Goal: Information Seeking & Learning: Compare options

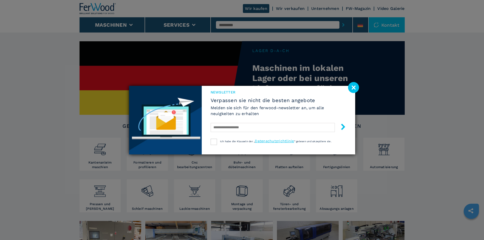
click at [357, 87] on image at bounding box center [353, 87] width 11 height 11
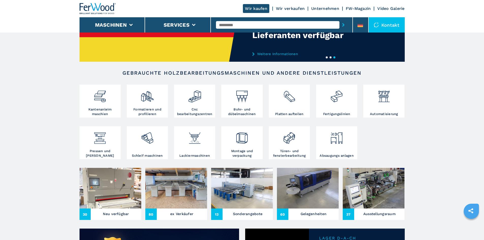
scroll to position [152, 0]
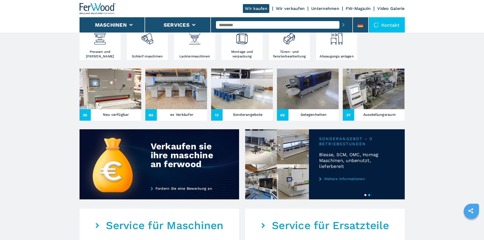
click at [241, 118] on h3 "Sonderangebote" at bounding box center [248, 114] width 30 height 7
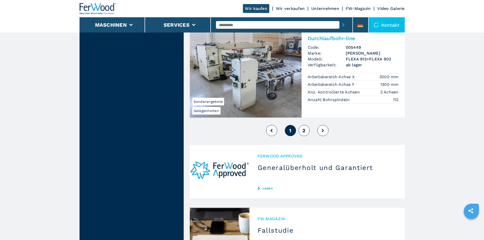
scroll to position [1266, 0]
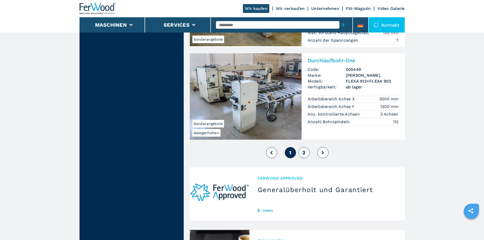
click at [303, 147] on button "2" at bounding box center [304, 152] width 11 height 11
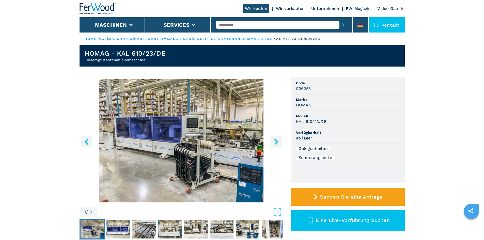
click at [181, 171] on img "Go to Slide 1" at bounding box center [182, 140] width 204 height 123
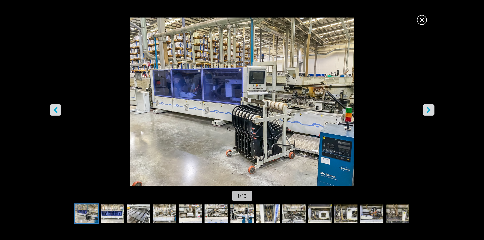
click at [427, 107] on icon "right-button" at bounding box center [429, 110] width 6 height 6
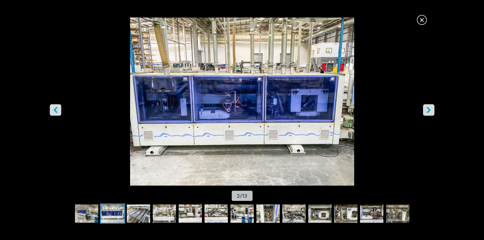
click at [427, 107] on icon "right-button" at bounding box center [429, 110] width 6 height 6
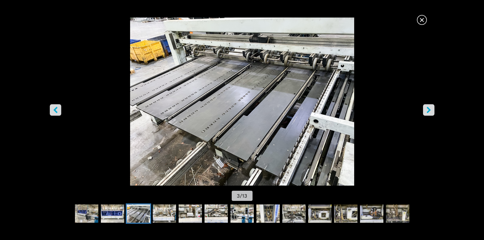
click at [427, 107] on icon "right-button" at bounding box center [429, 110] width 6 height 6
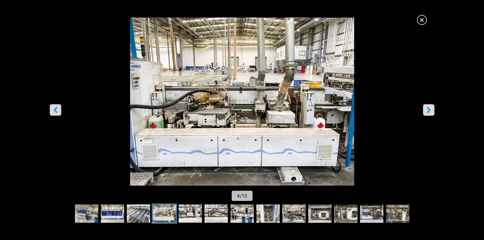
click at [427, 107] on icon "right-button" at bounding box center [429, 110] width 6 height 6
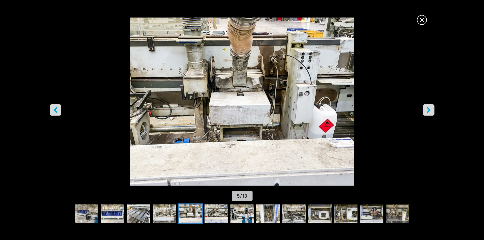
click at [427, 107] on icon "right-button" at bounding box center [429, 110] width 6 height 6
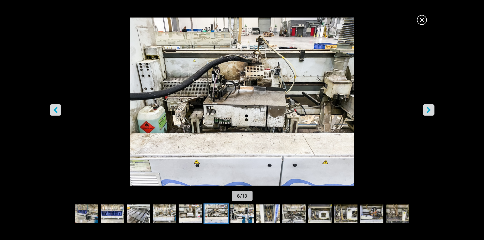
click at [427, 107] on icon "right-button" at bounding box center [429, 110] width 6 height 6
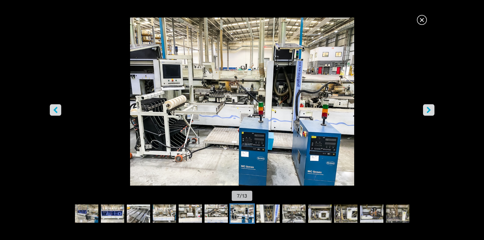
click at [427, 107] on icon "right-button" at bounding box center [429, 110] width 6 height 6
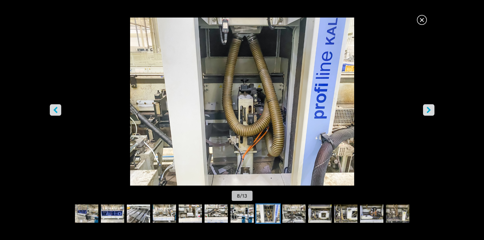
click at [427, 107] on icon "right-button" at bounding box center [429, 110] width 6 height 6
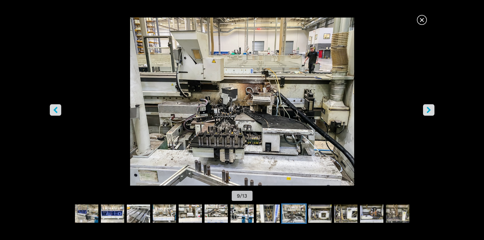
click at [427, 107] on icon "right-button" at bounding box center [429, 110] width 6 height 6
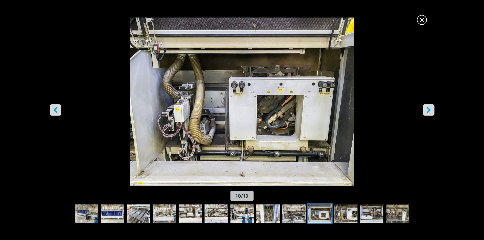
click at [427, 107] on icon "right-button" at bounding box center [429, 110] width 6 height 6
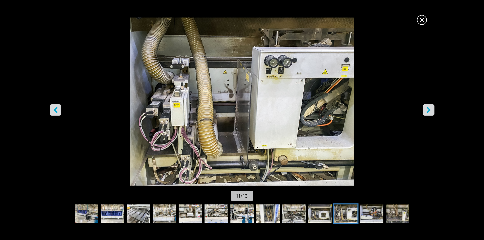
click at [427, 107] on icon "right-button" at bounding box center [429, 110] width 6 height 6
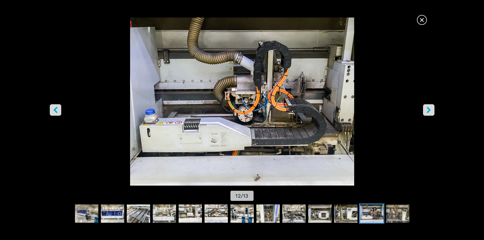
click at [427, 107] on icon "right-button" at bounding box center [429, 110] width 6 height 6
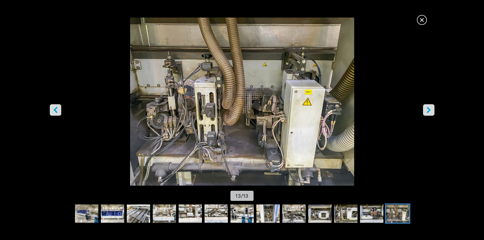
click at [427, 107] on icon "right-button" at bounding box center [429, 110] width 6 height 6
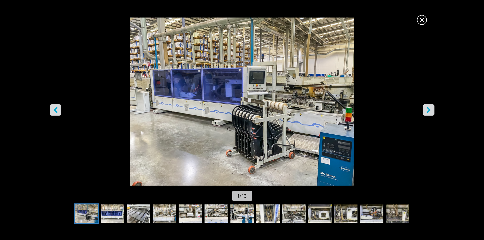
click at [420, 23] on span "×" at bounding box center [422, 18] width 9 height 9
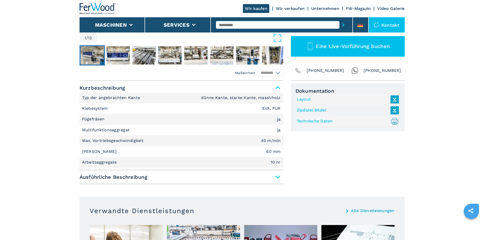
scroll to position [102, 0]
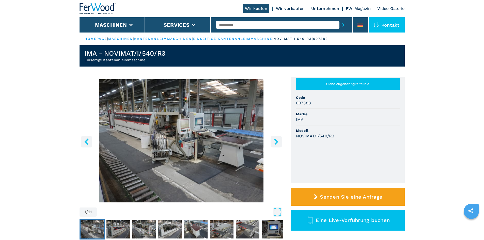
click at [191, 129] on img "Go to Slide 1" at bounding box center [182, 140] width 204 height 123
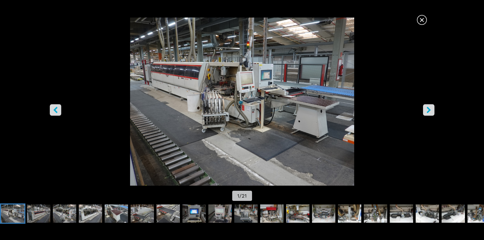
click at [433, 106] on button "right-button" at bounding box center [428, 109] width 11 height 11
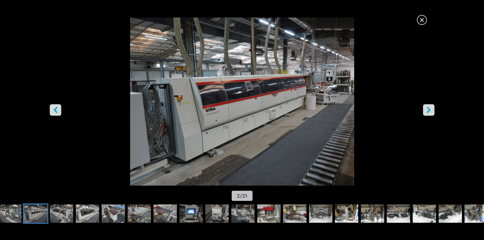
click at [433, 106] on button "right-button" at bounding box center [428, 109] width 11 height 11
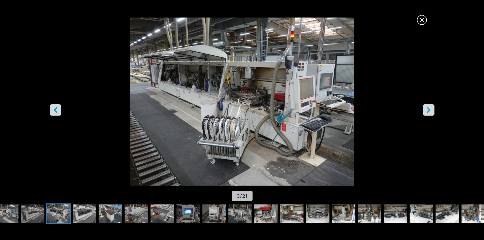
click at [433, 106] on button "right-button" at bounding box center [428, 109] width 11 height 11
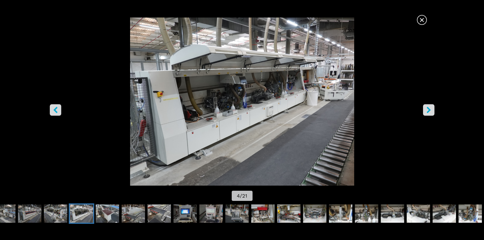
click at [433, 106] on button "right-button" at bounding box center [428, 109] width 11 height 11
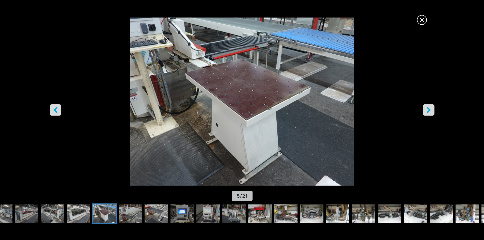
click at [433, 106] on button "right-button" at bounding box center [428, 109] width 11 height 11
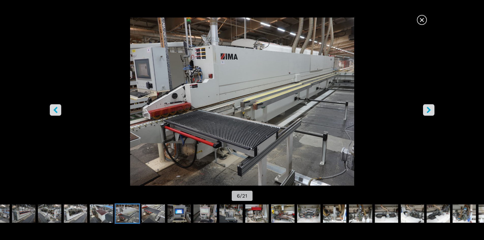
click at [433, 106] on button "right-button" at bounding box center [428, 109] width 11 height 11
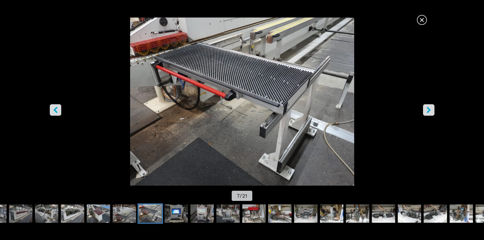
click at [433, 106] on button "right-button" at bounding box center [428, 109] width 11 height 11
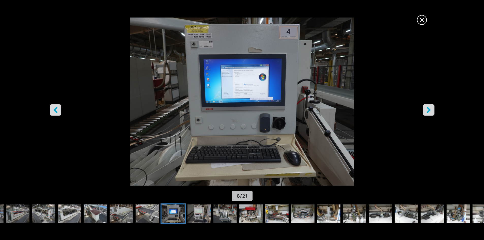
click at [433, 106] on button "right-button" at bounding box center [428, 109] width 11 height 11
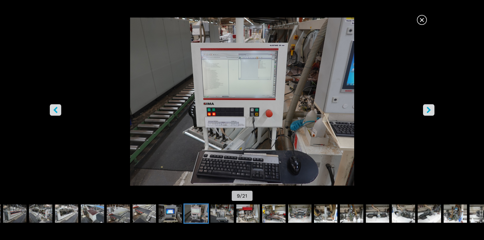
click at [433, 106] on button "right-button" at bounding box center [428, 109] width 11 height 11
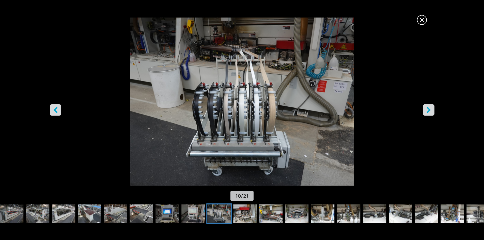
click at [433, 106] on button "right-button" at bounding box center [428, 109] width 11 height 11
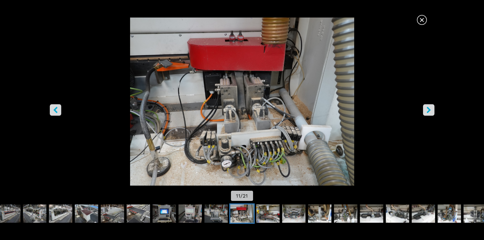
click at [433, 106] on button "right-button" at bounding box center [428, 109] width 11 height 11
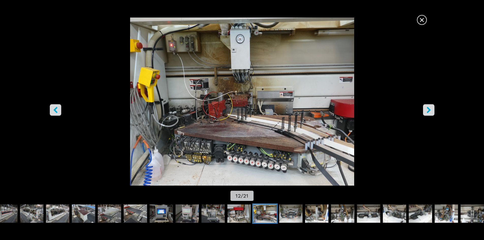
click at [433, 106] on button "right-button" at bounding box center [428, 109] width 11 height 11
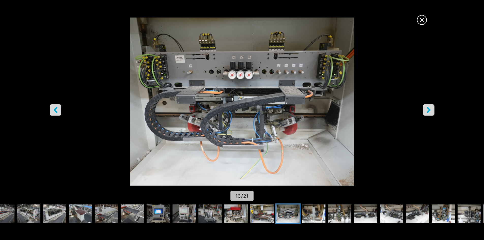
click at [433, 106] on button "right-button" at bounding box center [428, 109] width 11 height 11
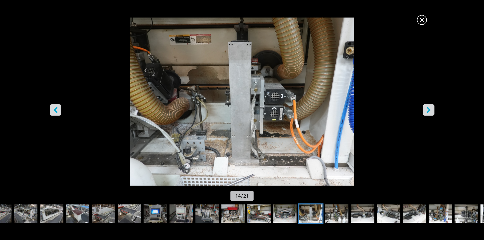
click at [433, 106] on button "right-button" at bounding box center [428, 109] width 11 height 11
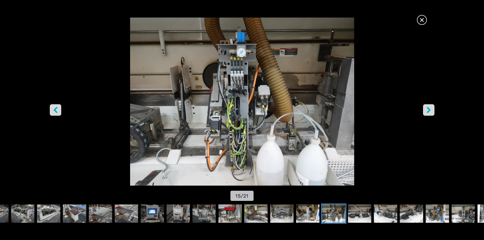
click at [433, 106] on button "right-button" at bounding box center [428, 109] width 11 height 11
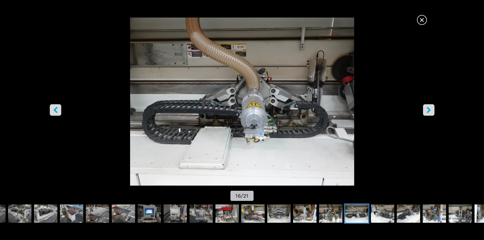
click at [433, 106] on button "right-button" at bounding box center [428, 109] width 11 height 11
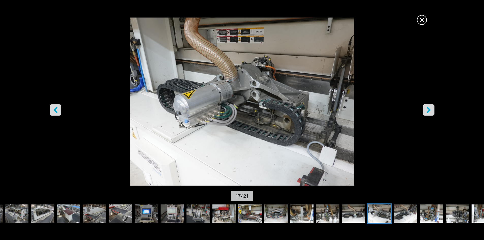
click at [433, 106] on button "right-button" at bounding box center [428, 109] width 11 height 11
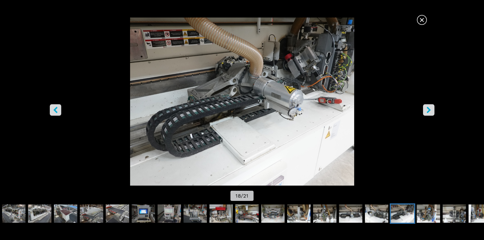
click at [433, 106] on button "right-button" at bounding box center [428, 109] width 11 height 11
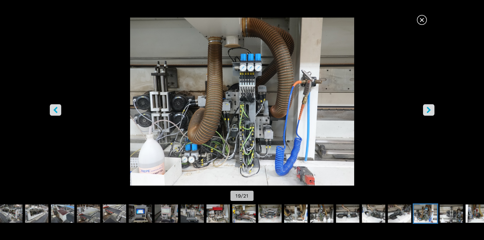
click at [433, 106] on button "right-button" at bounding box center [428, 109] width 11 height 11
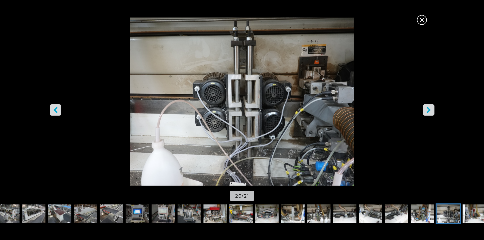
click at [433, 106] on button "right-button" at bounding box center [428, 109] width 11 height 11
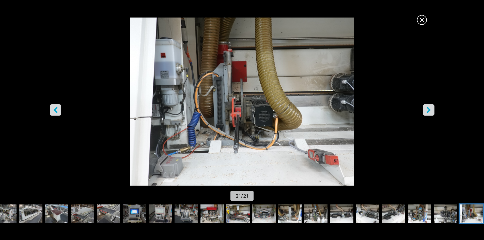
click at [433, 106] on button "right-button" at bounding box center [428, 109] width 11 height 11
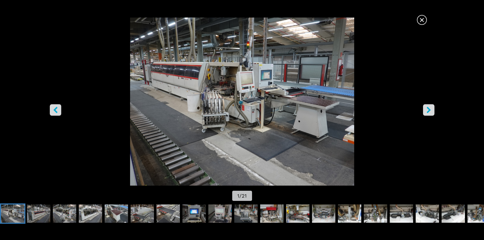
click at [423, 18] on span "×" at bounding box center [422, 18] width 9 height 9
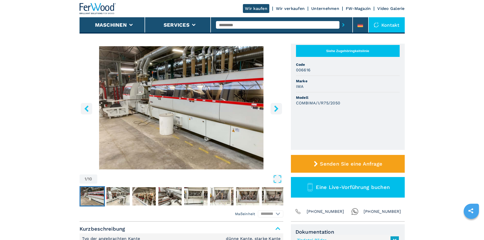
scroll to position [25, 0]
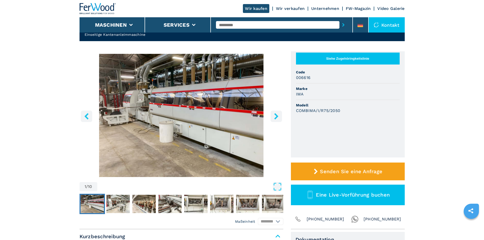
click at [279, 115] on icon "right-button" at bounding box center [276, 116] width 6 height 6
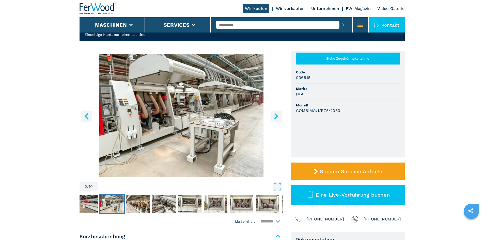
click at [279, 115] on icon "right-button" at bounding box center [276, 116] width 6 height 6
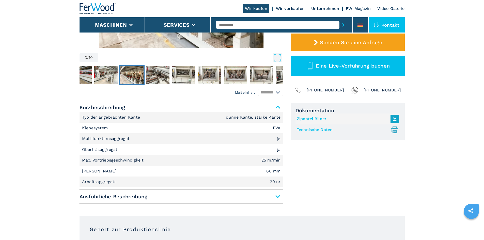
scroll to position [152, 0]
